Goal: Obtain resource: Obtain resource

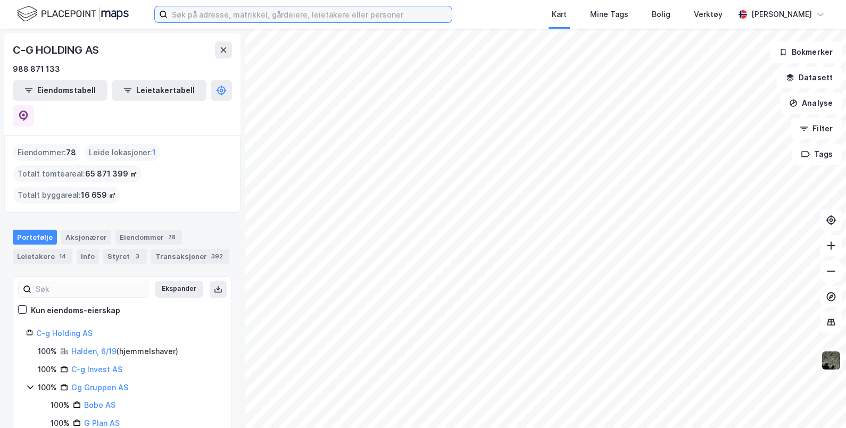
click at [231, 16] on input at bounding box center [310, 14] width 284 height 16
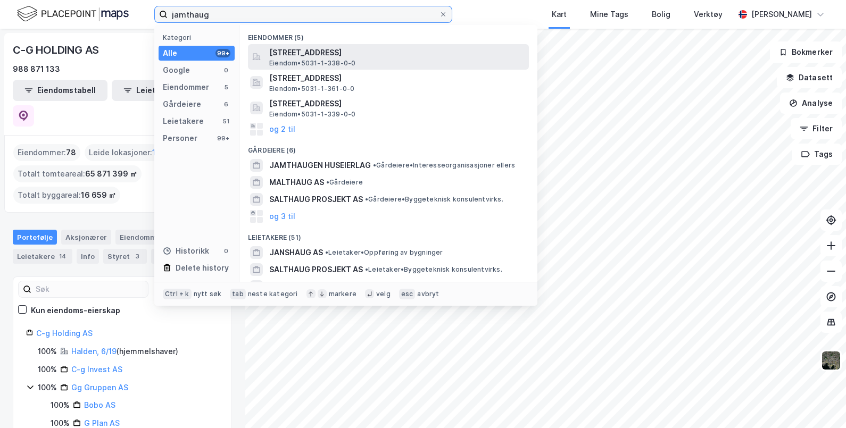
type input "jamthaug"
click at [385, 49] on span "[STREET_ADDRESS]" at bounding box center [396, 52] width 255 height 13
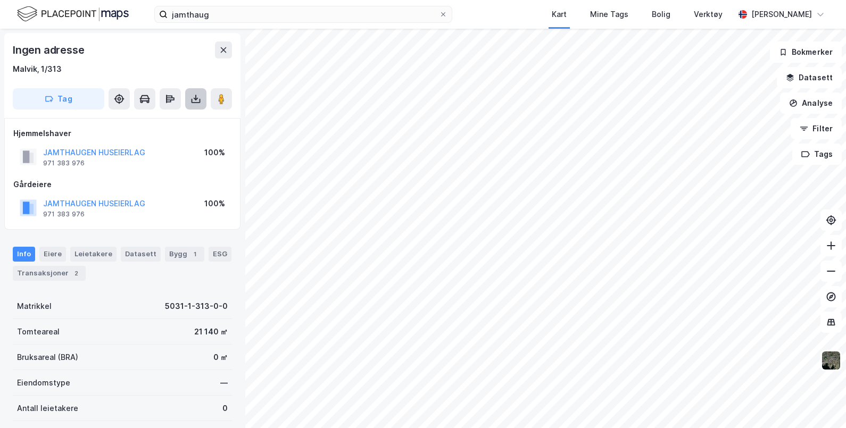
click at [196, 101] on icon at bounding box center [195, 99] width 11 height 11
click at [156, 121] on div "Last ned grunnbok" at bounding box center [143, 120] width 62 height 9
